Goal: Information Seeking & Learning: Learn about a topic

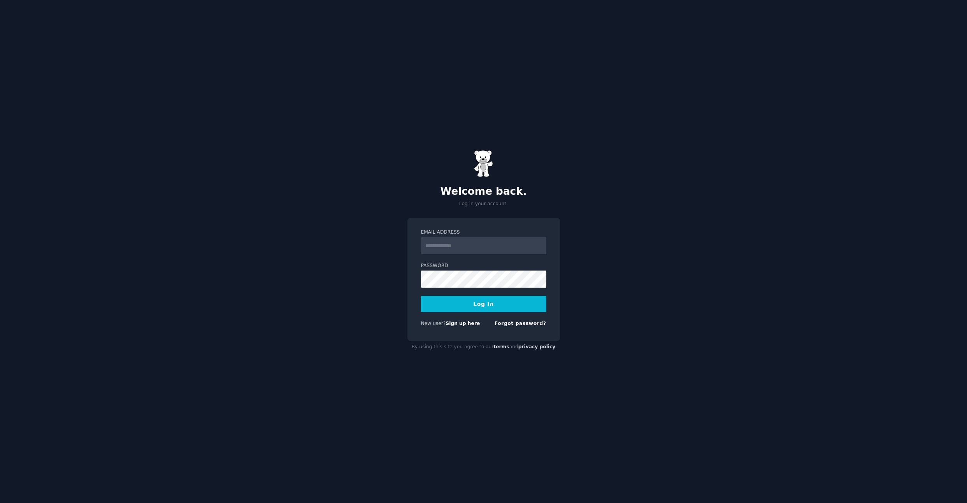
type input "**********"
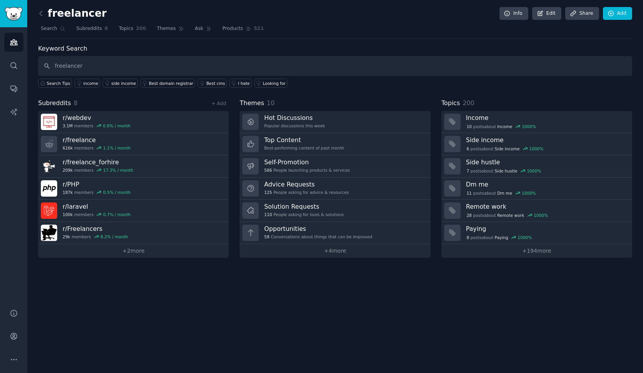
type input "freelancer"
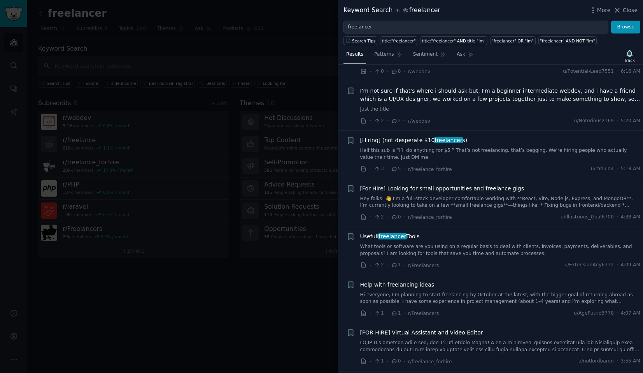
scroll to position [356, 0]
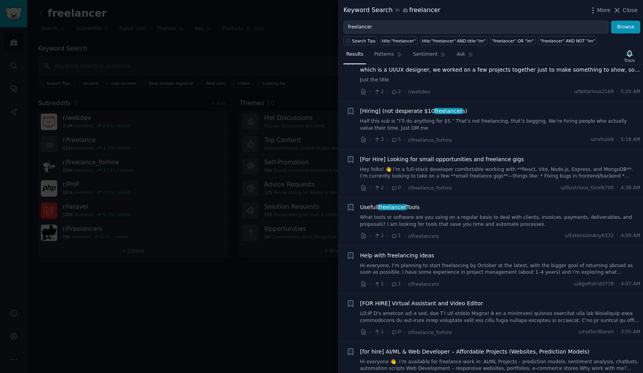
click at [411, 204] on span "Usefull freelancer Tools" at bounding box center [390, 207] width 60 height 8
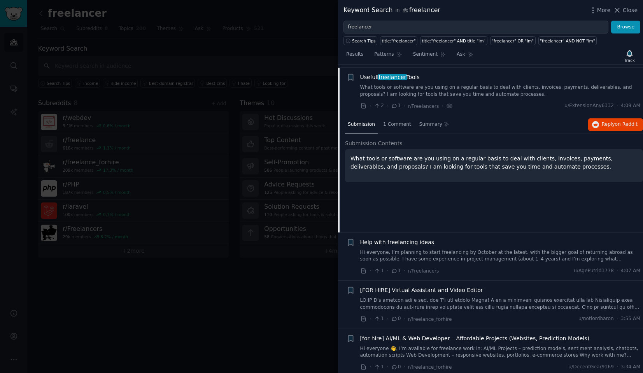
scroll to position [489, 0]
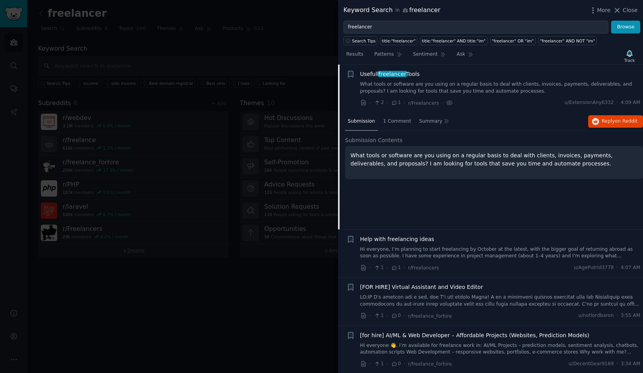
click at [387, 77] on span "freelancer" at bounding box center [392, 74] width 29 height 6
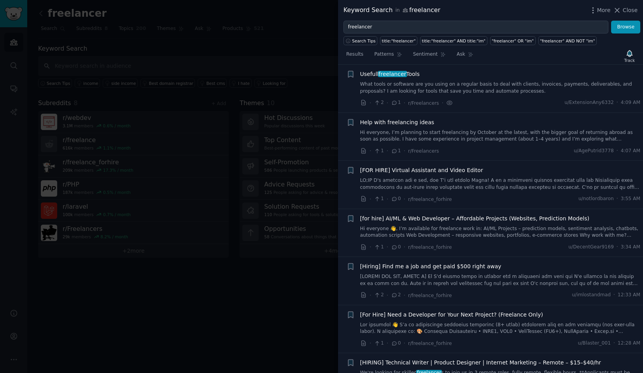
click at [387, 77] on span "freelancer" at bounding box center [392, 74] width 29 height 6
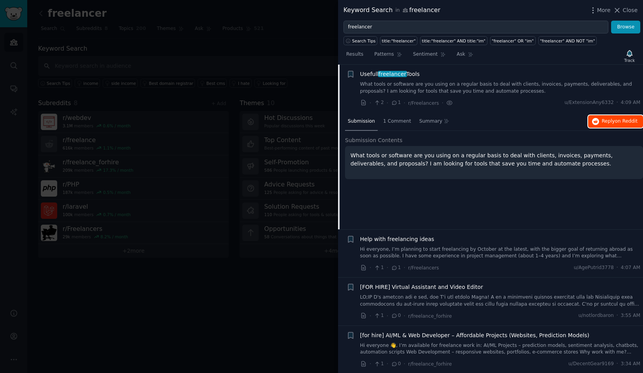
click at [620, 124] on span "on Reddit" at bounding box center [626, 120] width 23 height 5
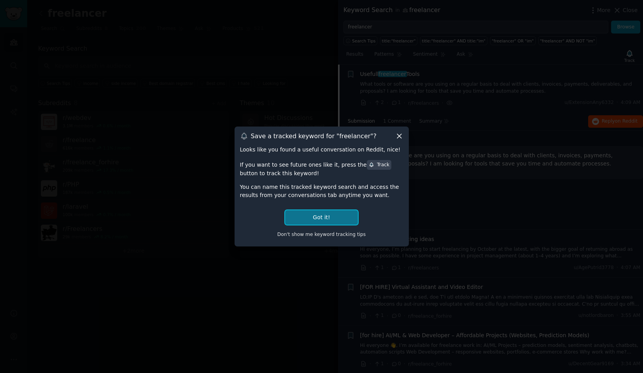
click at [329, 216] on button "Got it!" at bounding box center [321, 217] width 72 height 14
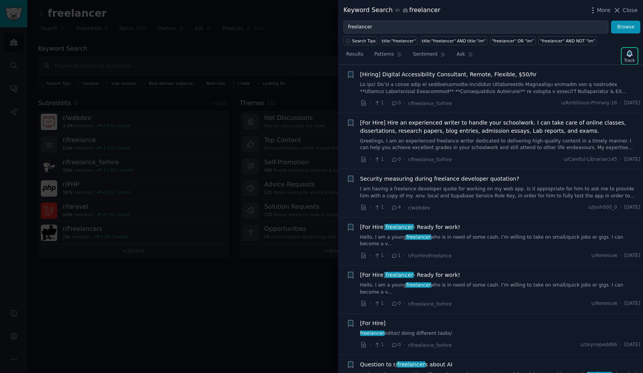
scroll to position [784, 0]
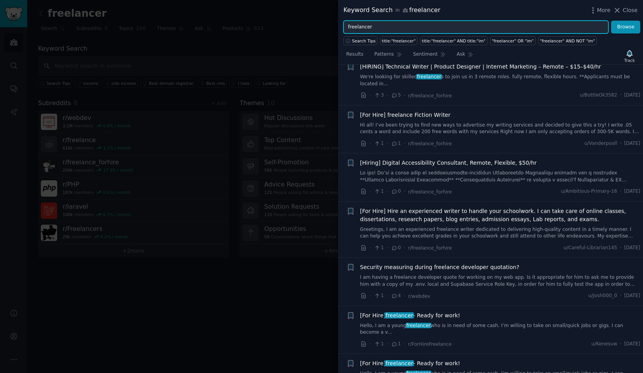
click at [389, 27] on input "freelancer" at bounding box center [475, 27] width 265 height 13
paste input "Freelancer Tools"
type input "Freelancer Tools"
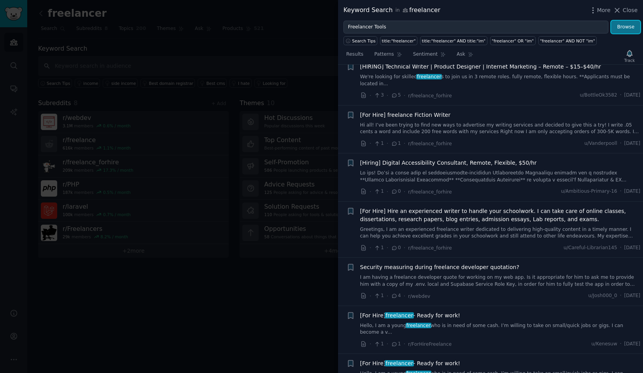
click at [625, 27] on button "Browse" at bounding box center [625, 27] width 29 height 13
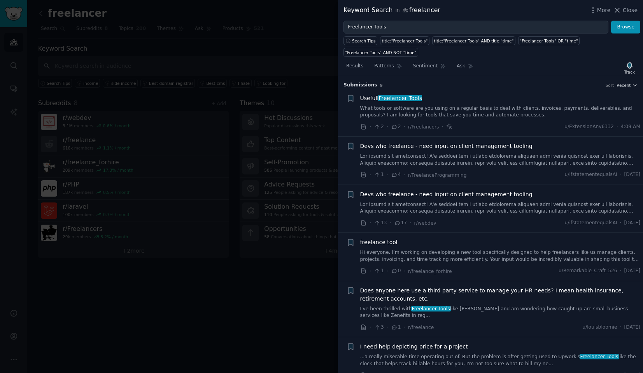
click at [488, 298] on span "Does anyone here use a third party service to manage your HR needs? I mean heal…" at bounding box center [500, 294] width 280 height 16
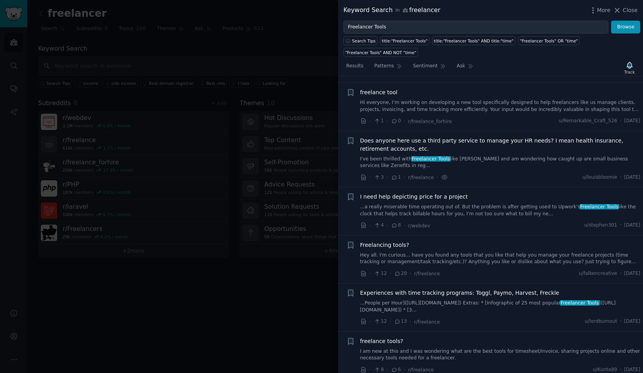
scroll to position [156, 0]
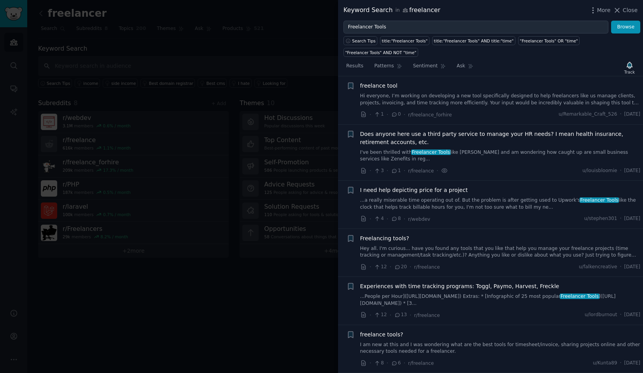
click at [512, 288] on span "Experiences with time tracking programs: Toggl, Paymo, Harvest, Freckle" at bounding box center [459, 286] width 199 height 8
click at [428, 193] on span "I need help depicting price for a project" at bounding box center [414, 190] width 108 height 8
click at [392, 286] on span "Experiences with time tracking programs: Toggl, Paymo, Harvest, Freckle" at bounding box center [459, 286] width 199 height 8
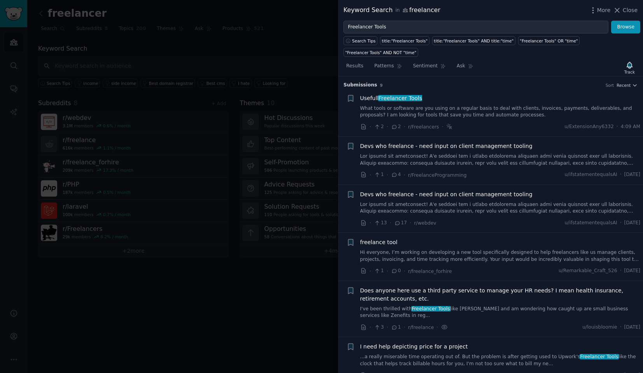
click at [415, 250] on link "Hi everyone, I’m working on developing a new tool specifically designed to help…" at bounding box center [500, 256] width 280 height 14
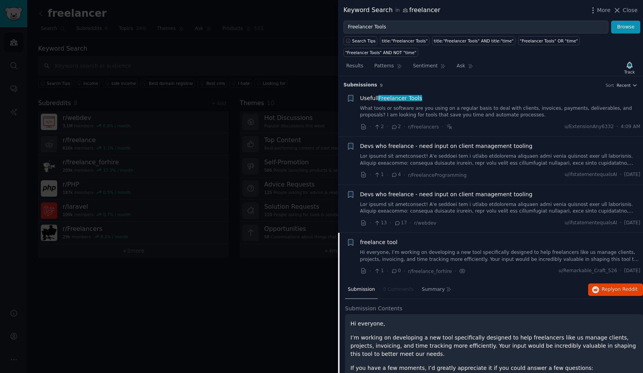
click at [396, 196] on span "Devs who freelance - need input on client management tooling" at bounding box center [446, 194] width 172 height 8
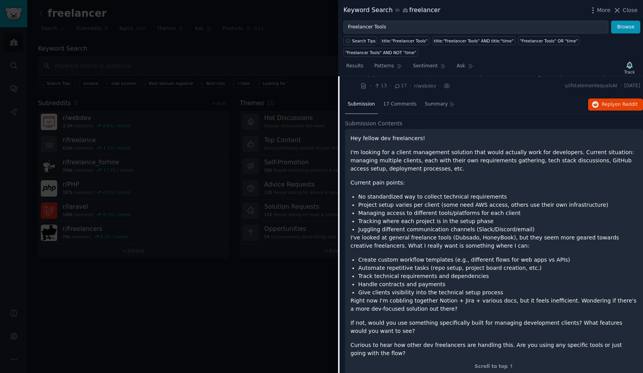
scroll to position [122, 0]
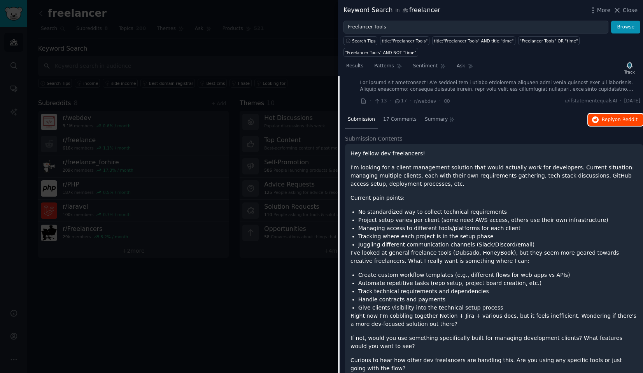
click at [603, 121] on span "Reply on Reddit" at bounding box center [620, 119] width 36 height 7
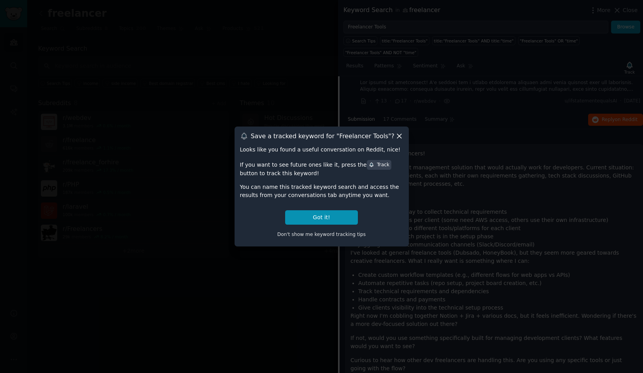
click at [341, 208] on div "Looks like you found a useful conversation on Reddit, nice! If you want to see …" at bounding box center [321, 192] width 163 height 95
click at [341, 214] on button "Got it!" at bounding box center [321, 217] width 72 height 14
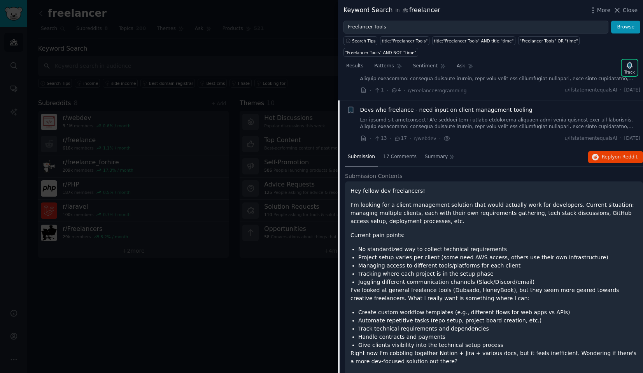
scroll to position [0, 0]
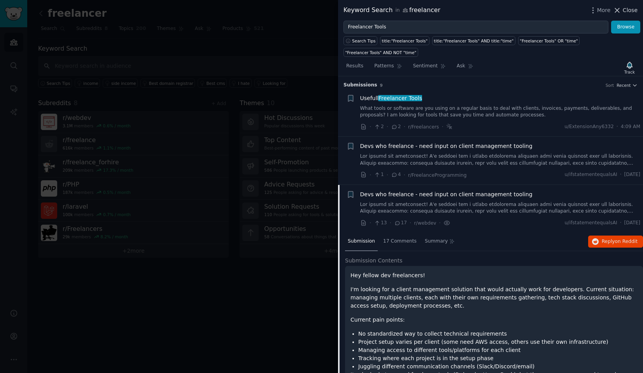
click at [624, 11] on span "Close" at bounding box center [630, 10] width 15 height 8
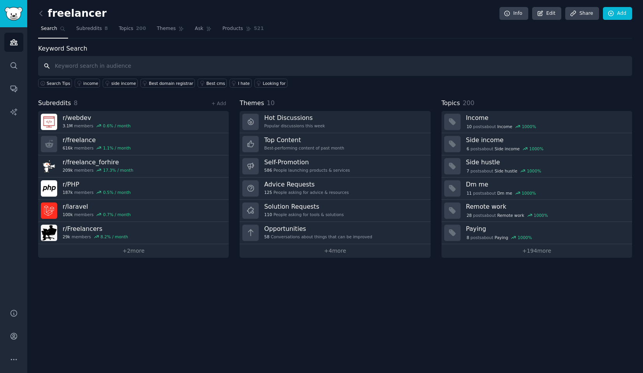
click at [106, 70] on input "text" at bounding box center [335, 66] width 594 height 20
click at [269, 51] on div "Keyword Search Search Tips income side income Best domain registrar Best cms I …" at bounding box center [335, 66] width 594 height 44
